Goal: Check status

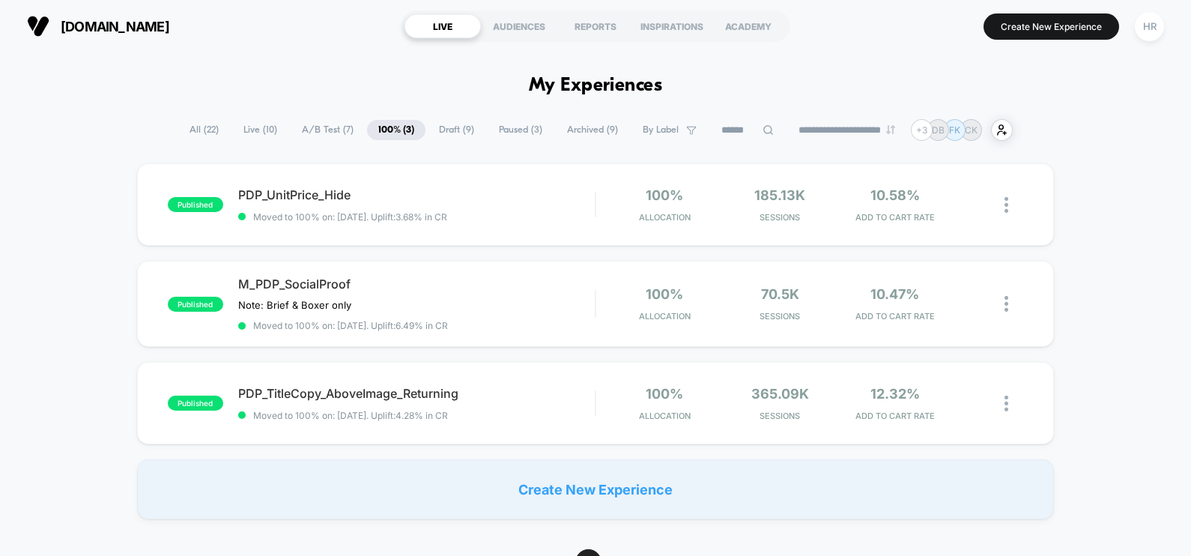
click at [205, 135] on span "All ( 22 )" at bounding box center [204, 130] width 52 height 20
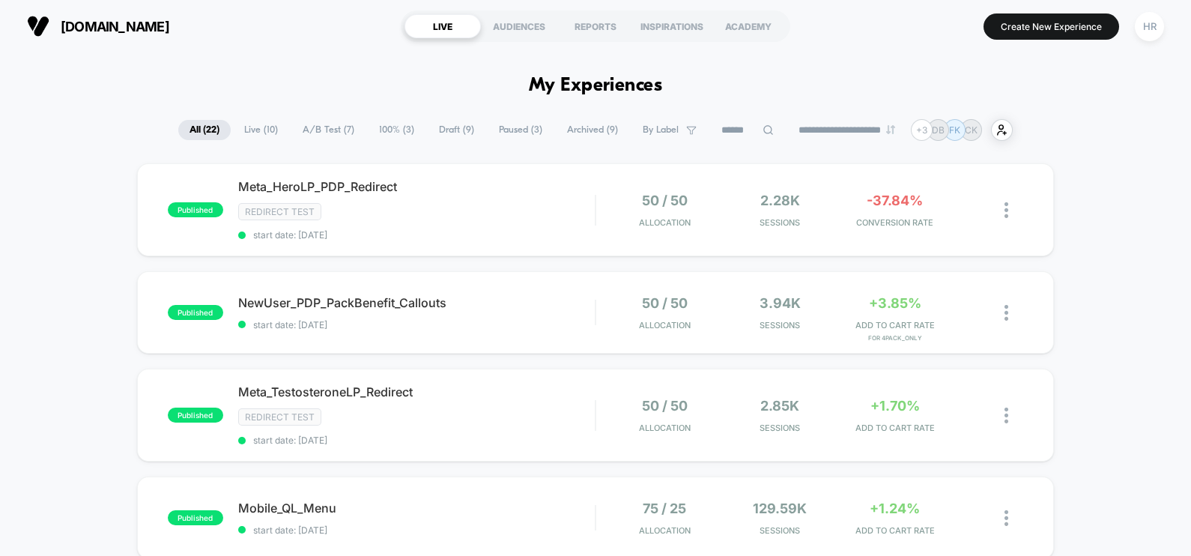
click at [384, 131] on span "100% ( 3 )" at bounding box center [397, 130] width 58 height 20
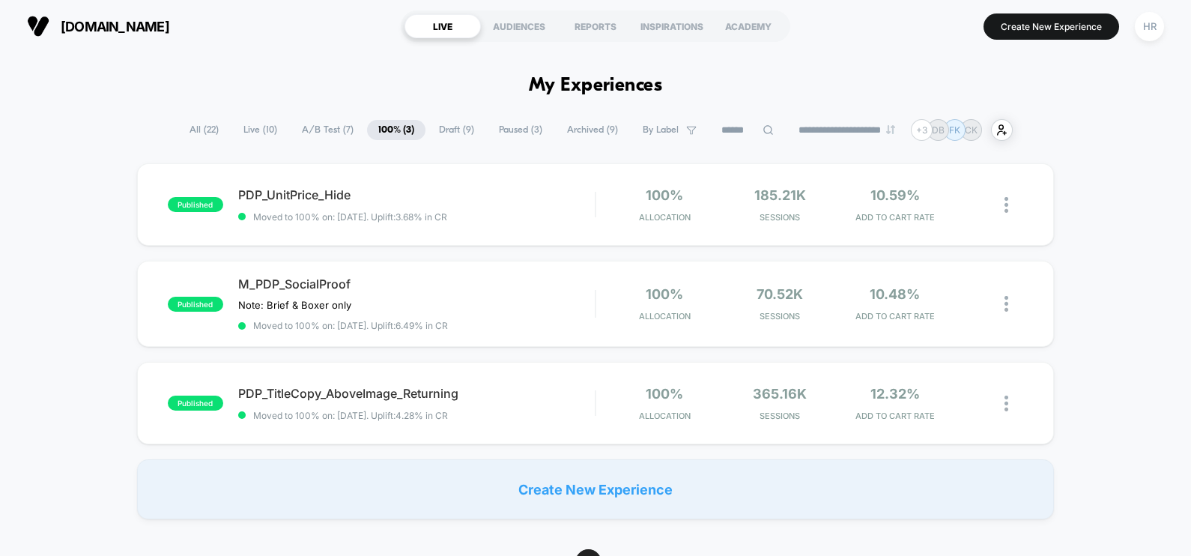
click at [199, 133] on span "All ( 22 )" at bounding box center [204, 130] width 52 height 20
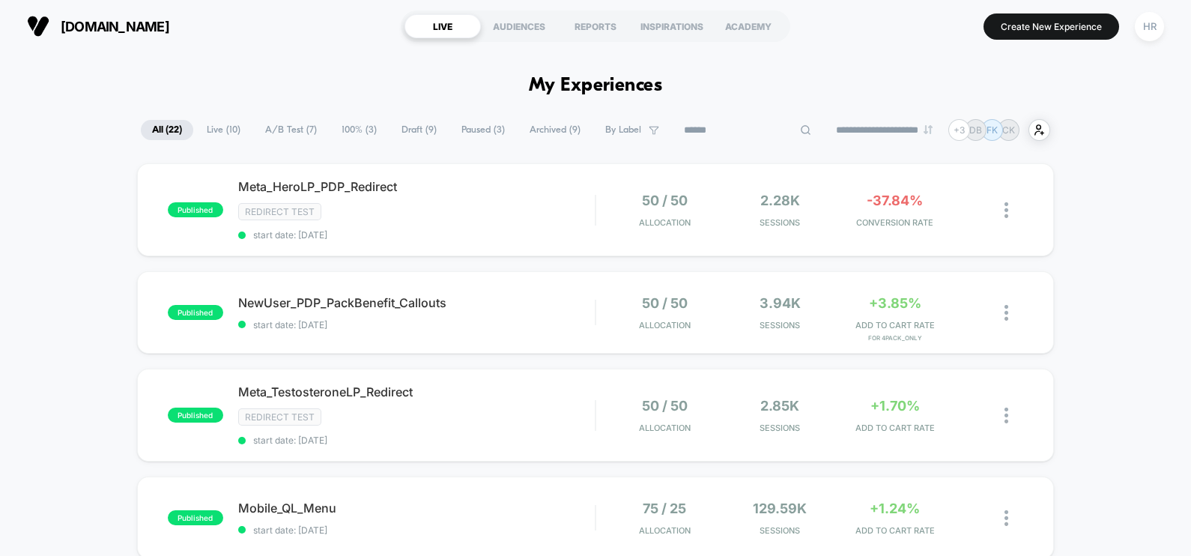
click at [734, 126] on input at bounding box center [748, 130] width 150 height 18
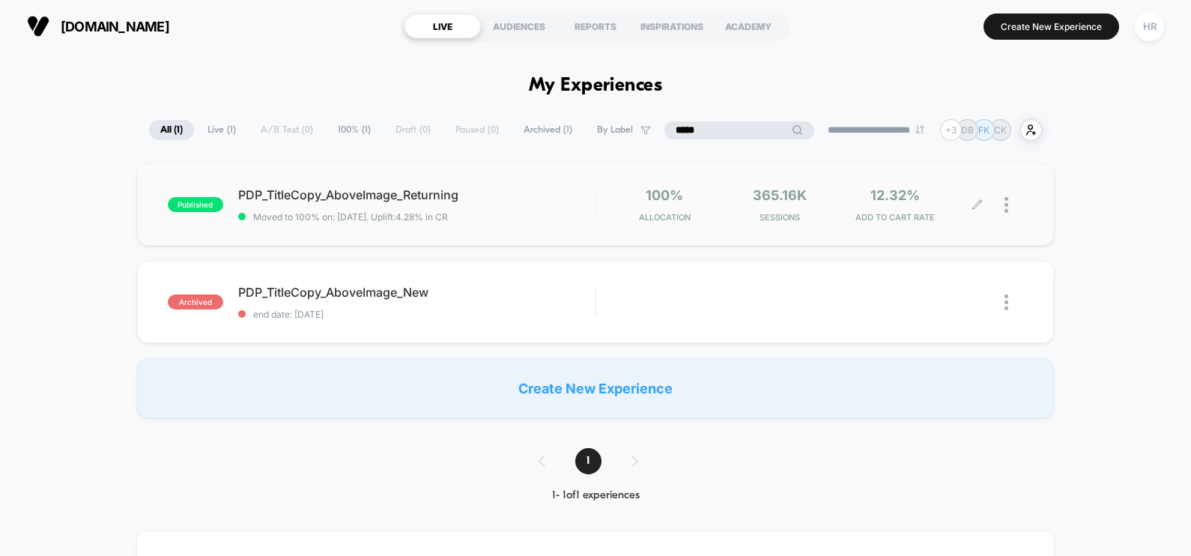
type input "*****"
click at [1009, 203] on div at bounding box center [1014, 204] width 19 height 35
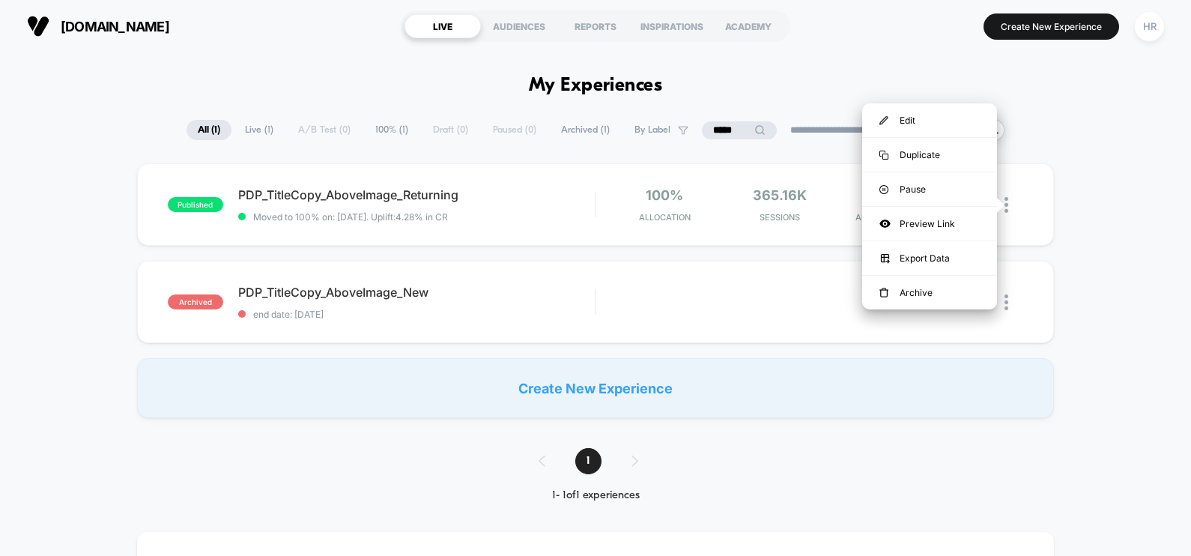
click at [878, 26] on section "Create New Experience HR" at bounding box center [985, 25] width 367 height 37
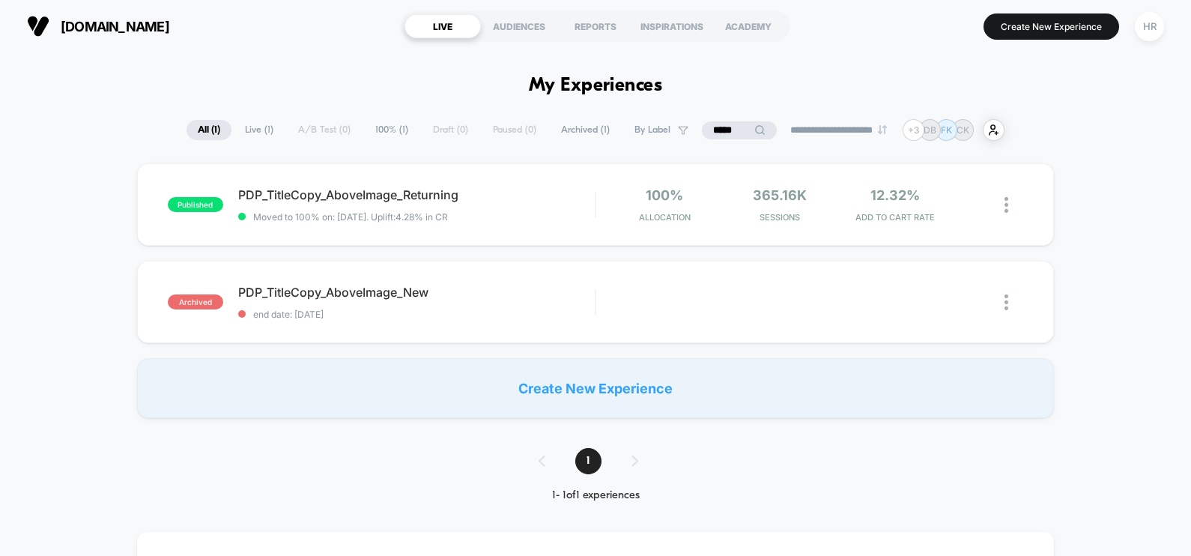
click at [719, 135] on input "*****" at bounding box center [739, 130] width 75 height 18
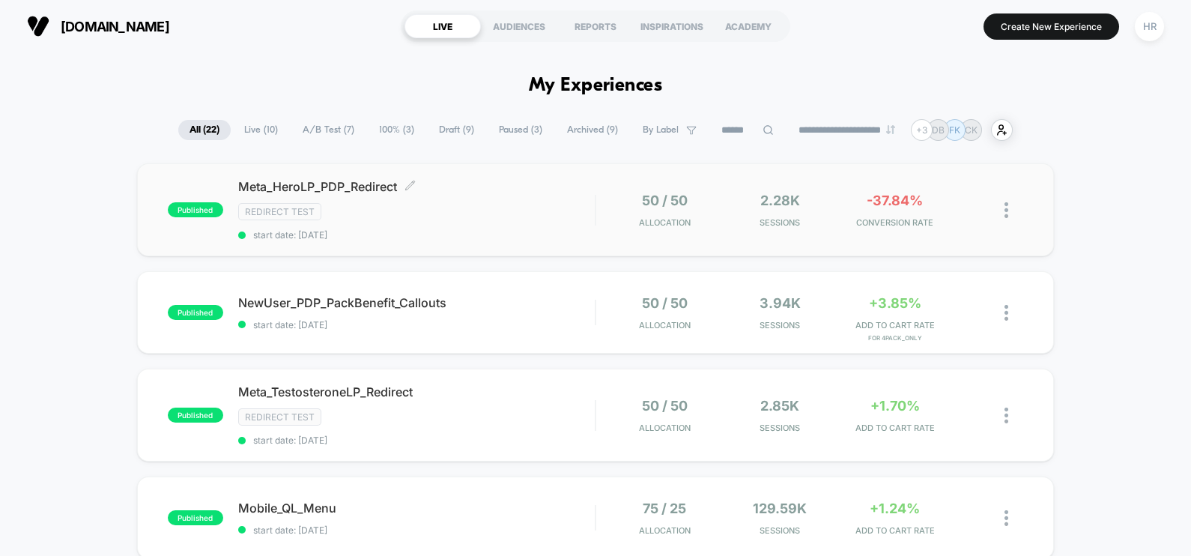
click at [524, 201] on div "Meta_HeroLP_PDP_Redirect Click to edit experience details Click to edit experie…" at bounding box center [416, 209] width 357 height 61
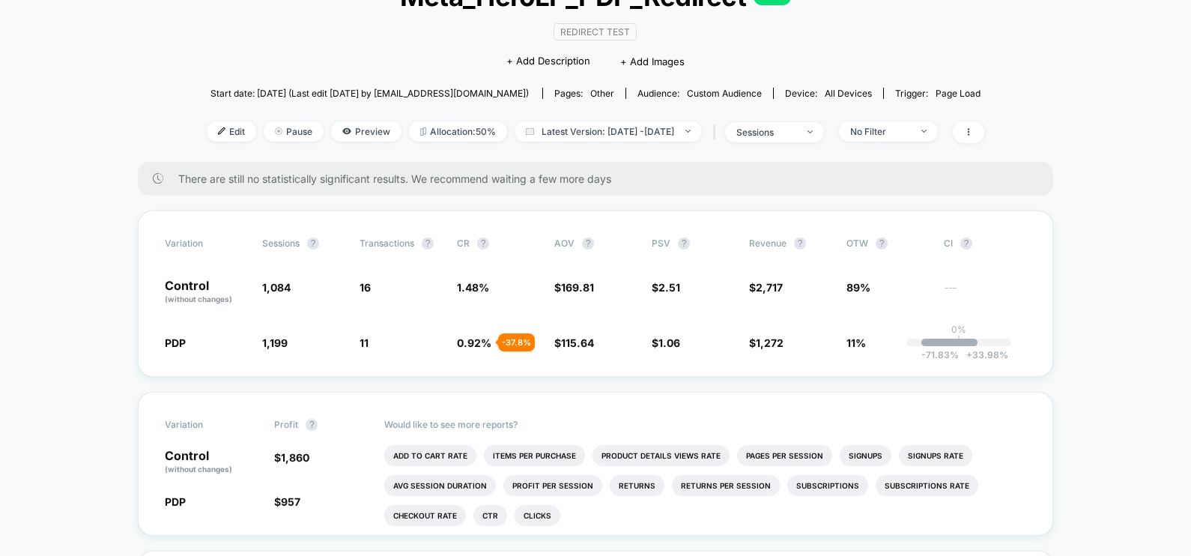
scroll to position [307, 0]
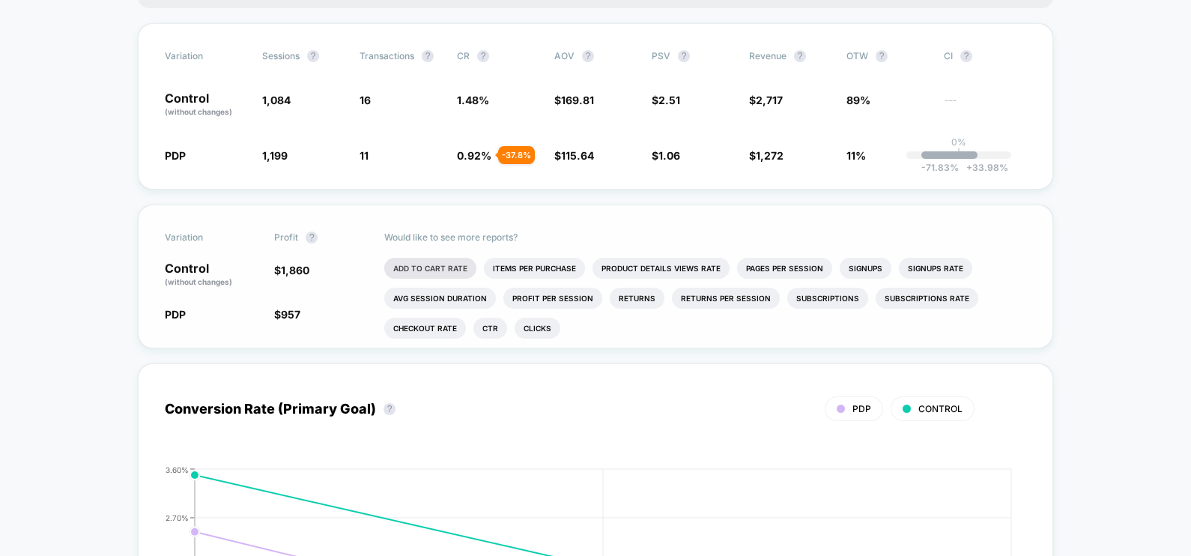
click at [450, 265] on li "Add To Cart Rate" at bounding box center [430, 268] width 92 height 21
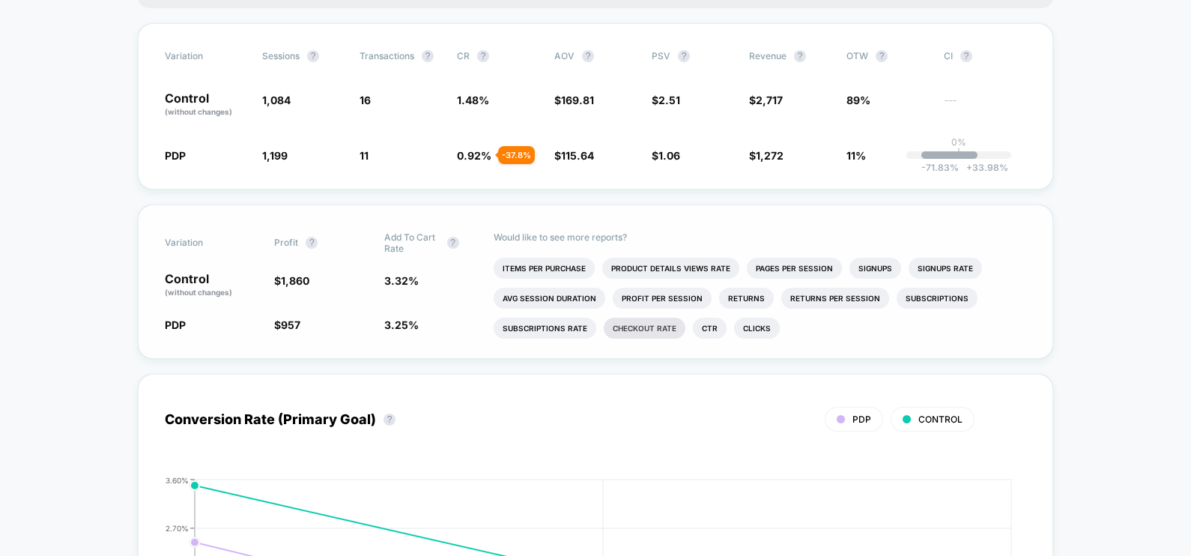
click at [629, 330] on li "Checkout Rate" at bounding box center [645, 328] width 82 height 21
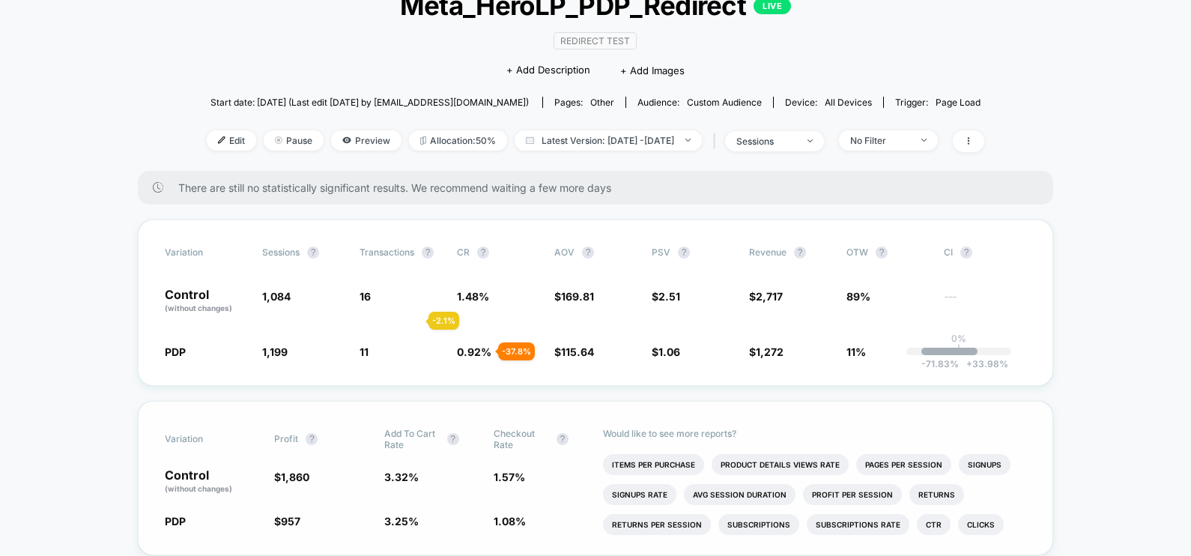
scroll to position [0, 0]
